Goal: Information Seeking & Learning: Learn about a topic

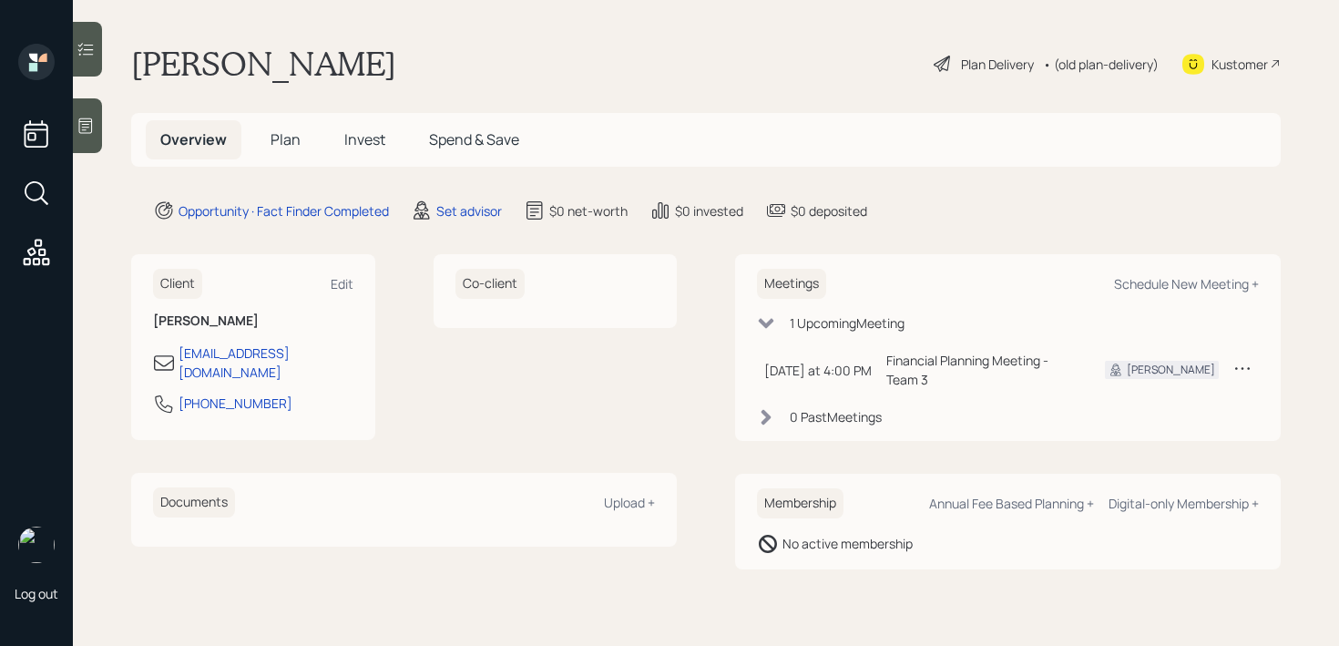
click at [105, 115] on main "Navin Parikh Plan Delivery • (old plan-delivery) Kustomer Overview Plan Invest …" at bounding box center [706, 323] width 1266 height 646
click at [97, 122] on div at bounding box center [87, 125] width 29 height 55
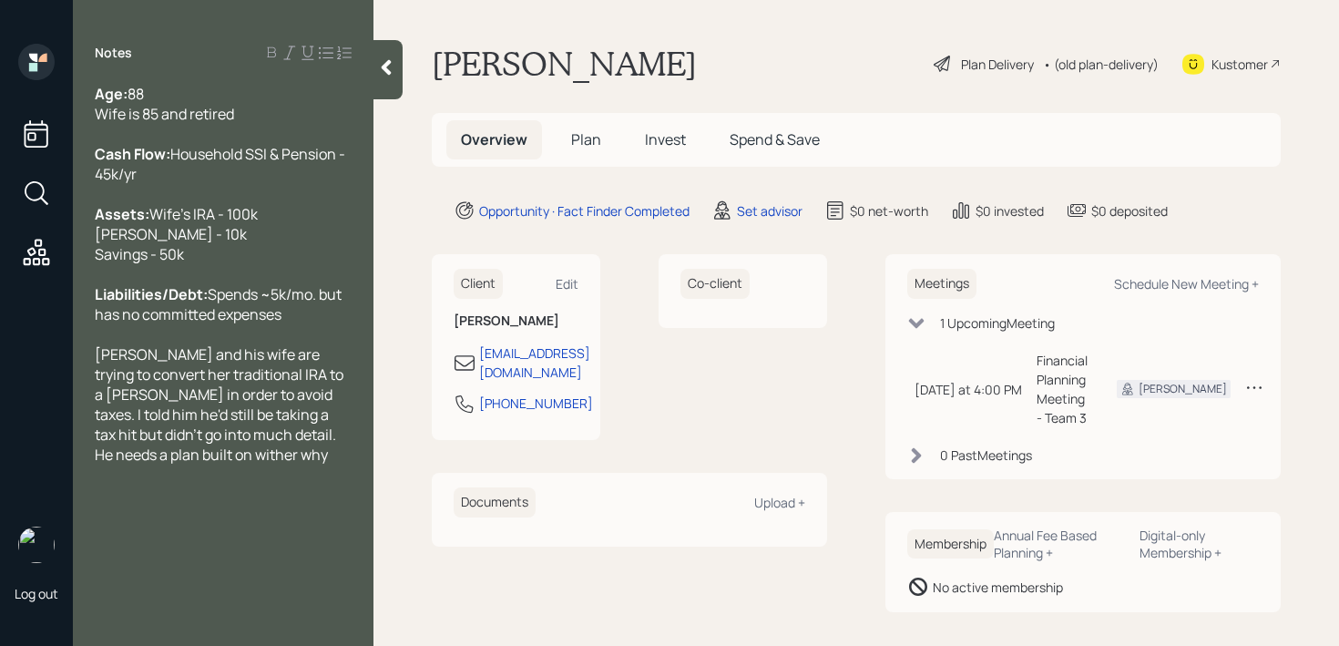
click at [230, 465] on div "Navin and his wife are trying to convert her traditional IRA to a Roth in order…" at bounding box center [223, 404] width 257 height 120
click at [250, 465] on div "Navin and his wife are trying to convert her traditional IRA to a Roth in order…" at bounding box center [223, 404] width 257 height 120
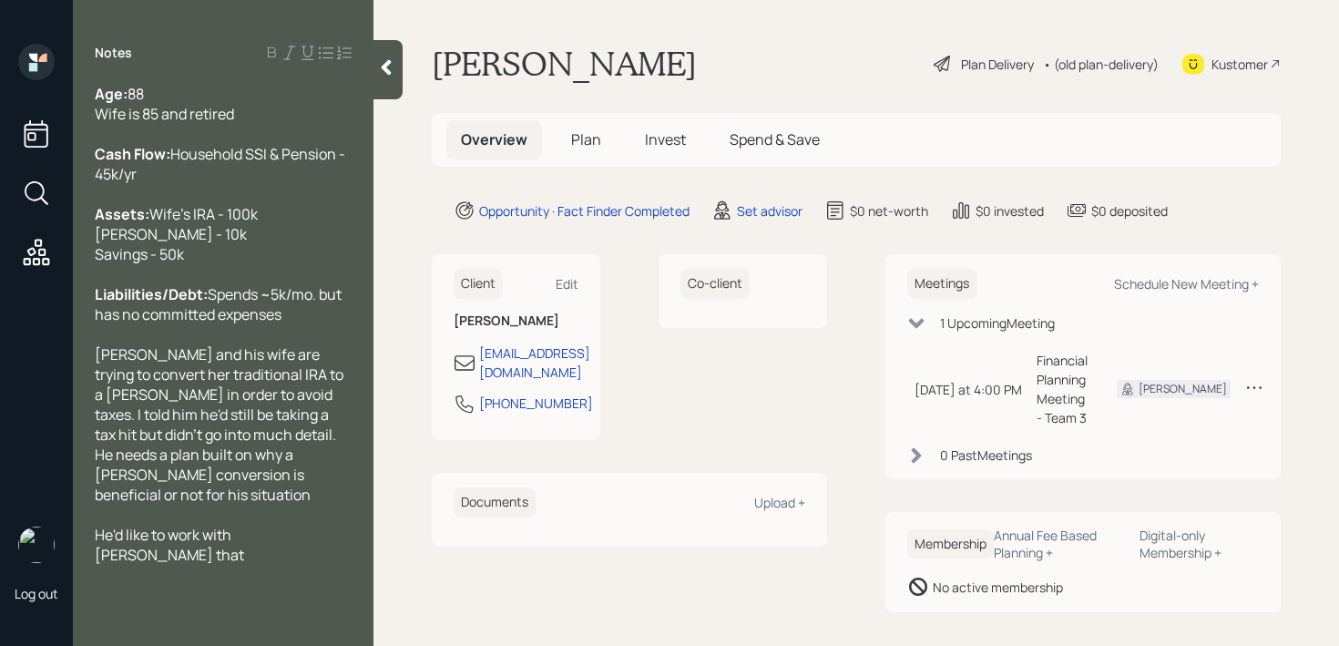
click at [244, 557] on span "He'd like to work with ana dvisor that" at bounding box center [169, 545] width 149 height 40
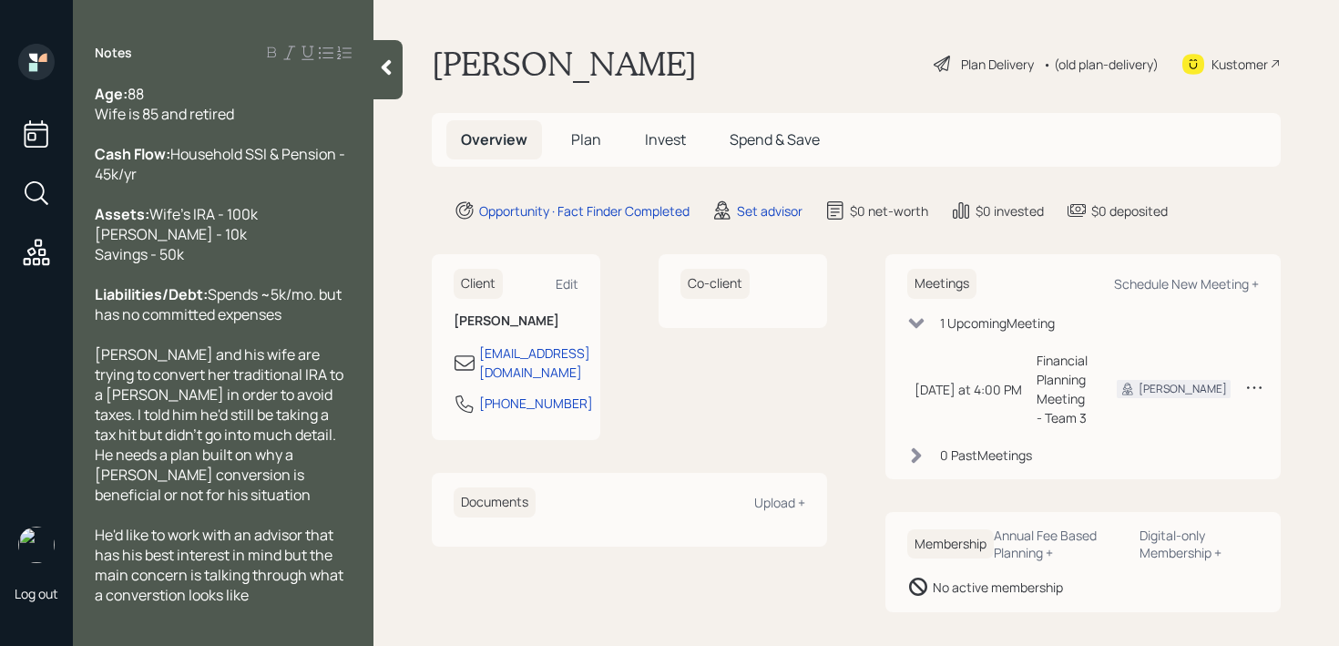
click at [163, 605] on span "He'd like to work with an advisor that has his best interest in mind but the ma…" at bounding box center [220, 565] width 251 height 80
click at [286, 605] on div "He'd like to work with an advisor that has his best interest in mind but the ma…" at bounding box center [223, 565] width 257 height 80
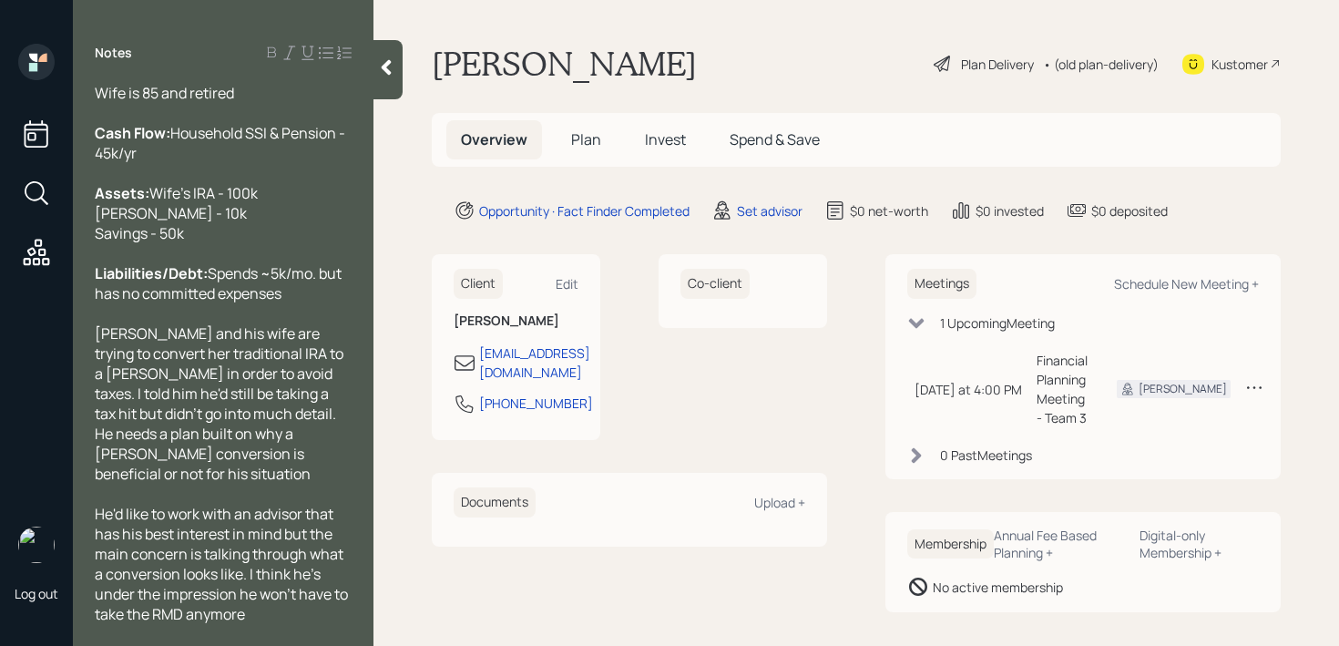
click at [250, 576] on span "He'd like to work with an advisor that has his best interest in mind but the ma…" at bounding box center [223, 564] width 256 height 120
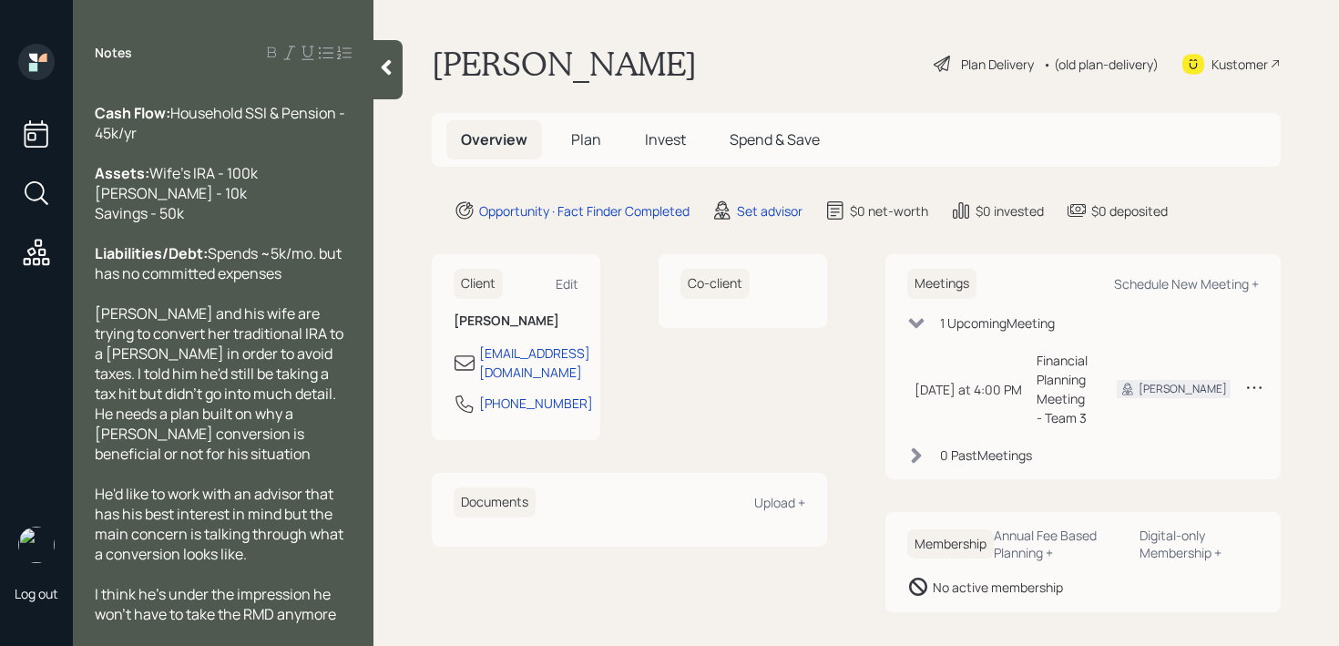
click at [272, 552] on div "He'd like to work with an advisor that has his best interest in mind but the ma…" at bounding box center [223, 524] width 257 height 80
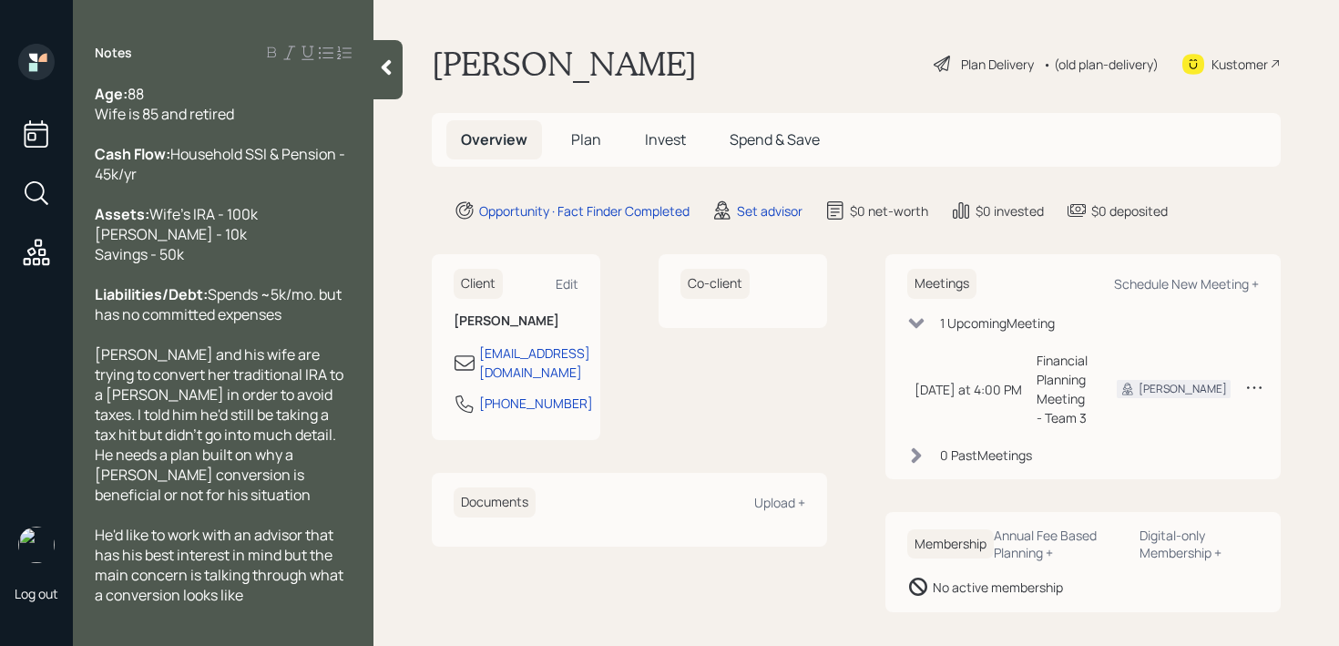
click at [286, 324] on div "Liabilities/Debt: Spends ~5k/mo. but has no committed expenses" at bounding box center [223, 304] width 257 height 40
click at [252, 116] on div "Age: 88 Wife is 85 and retired" at bounding box center [223, 104] width 257 height 40
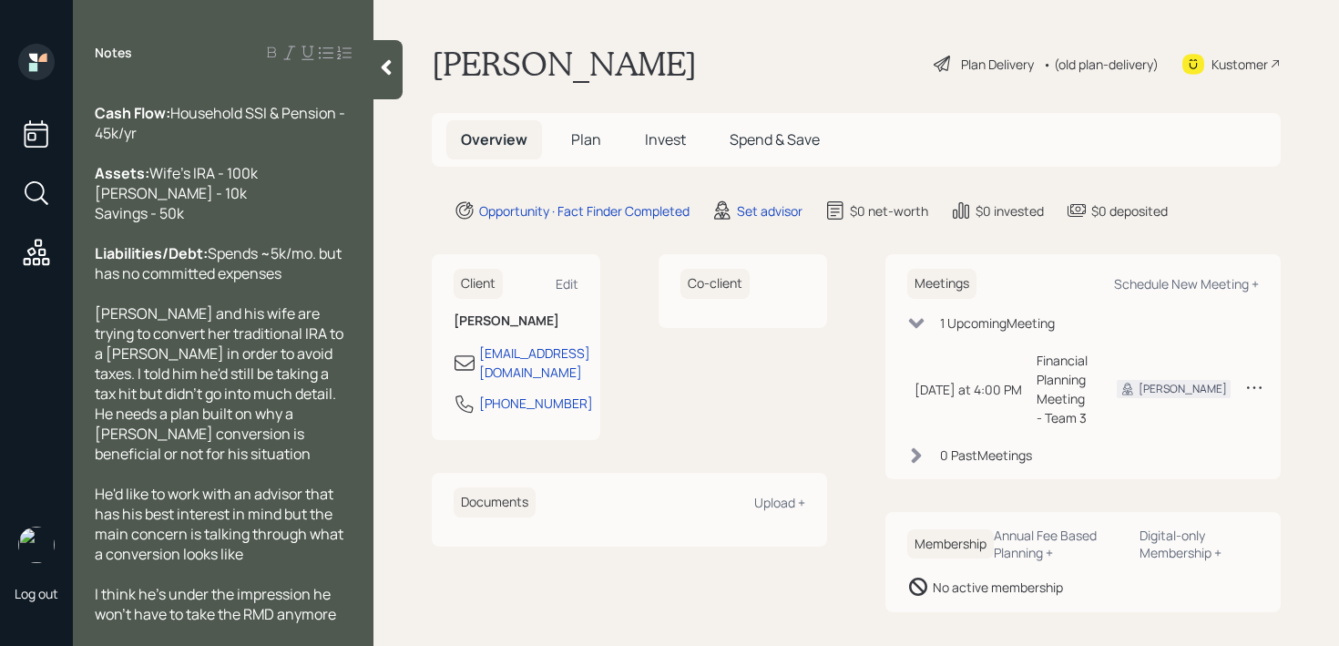
click at [333, 601] on div "I think he's under the impression he won't have to take the RMD anymore" at bounding box center [223, 604] width 257 height 40
click at [336, 609] on span "I think he's under the impression he won't have to take the RMD anymore" at bounding box center [215, 604] width 241 height 40
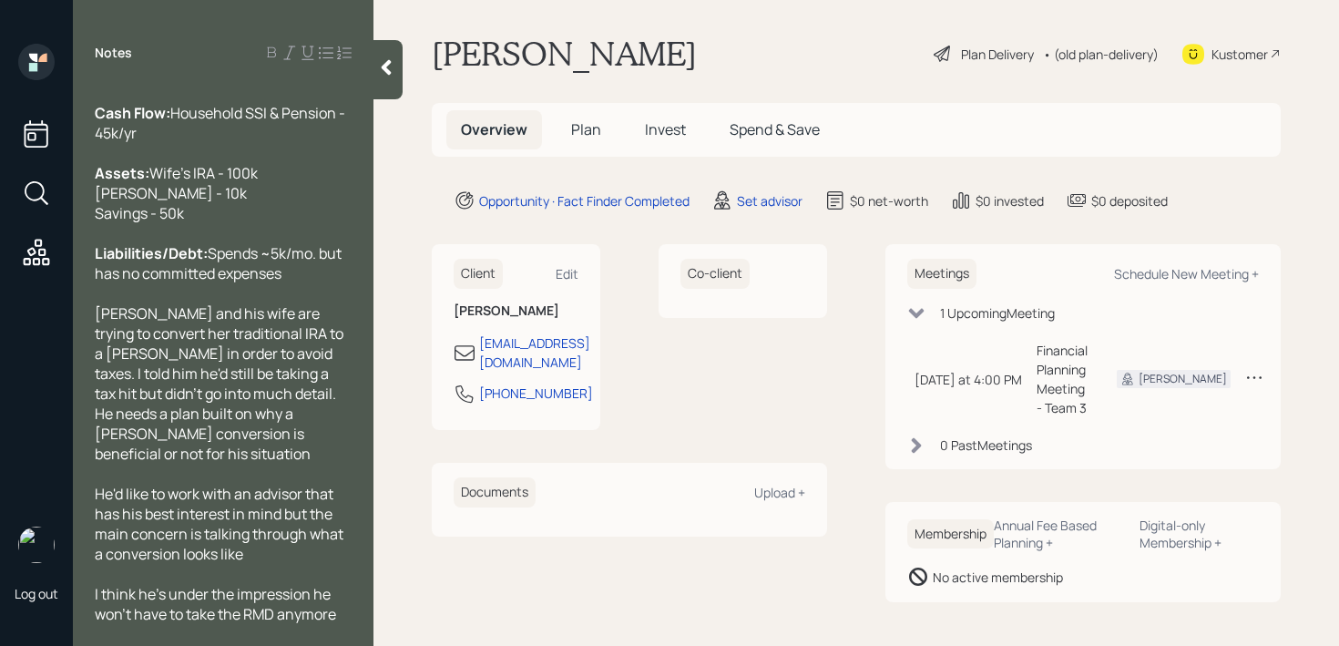
click at [383, 73] on icon at bounding box center [386, 67] width 18 height 18
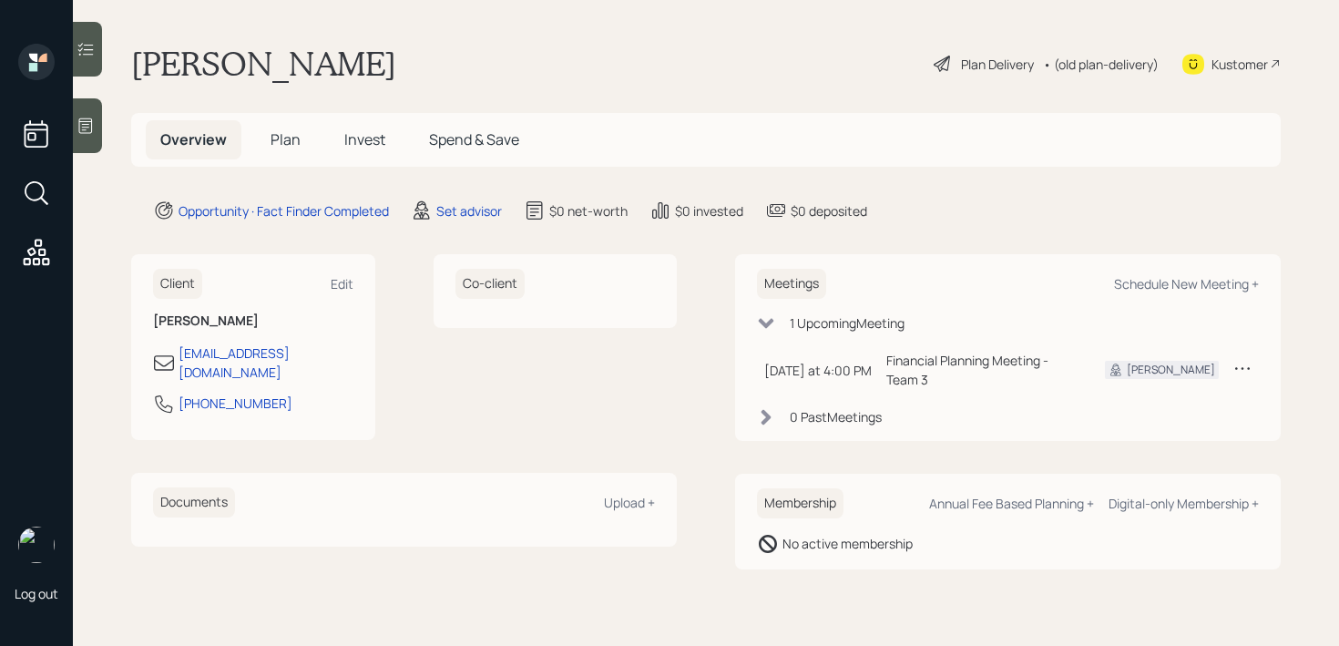
click at [606, 29] on main "Navin Parikh Plan Delivery • (old plan-delivery) Kustomer Overview Plan Invest …" at bounding box center [706, 323] width 1266 height 646
